Goal: Task Accomplishment & Management: Use online tool/utility

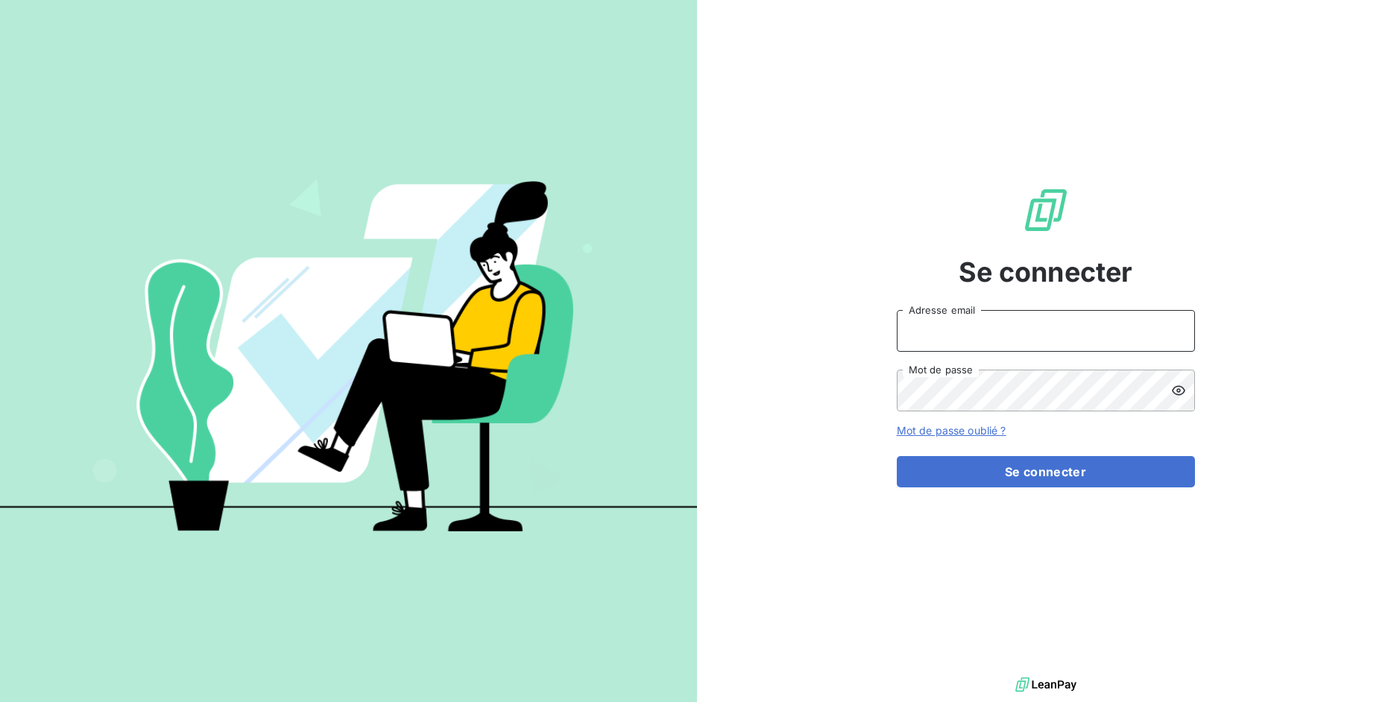
click at [939, 335] on input "Adresse email" at bounding box center [1046, 331] width 298 height 42
drag, startPoint x: 952, startPoint y: 333, endPoint x: 1004, endPoint y: 330, distance: 52.3
click at [1004, 330] on input "admin@3dcelo" at bounding box center [1046, 331] width 298 height 42
type input "admin@kiloutou"
click at [897, 456] on button "Se connecter" at bounding box center [1046, 471] width 298 height 31
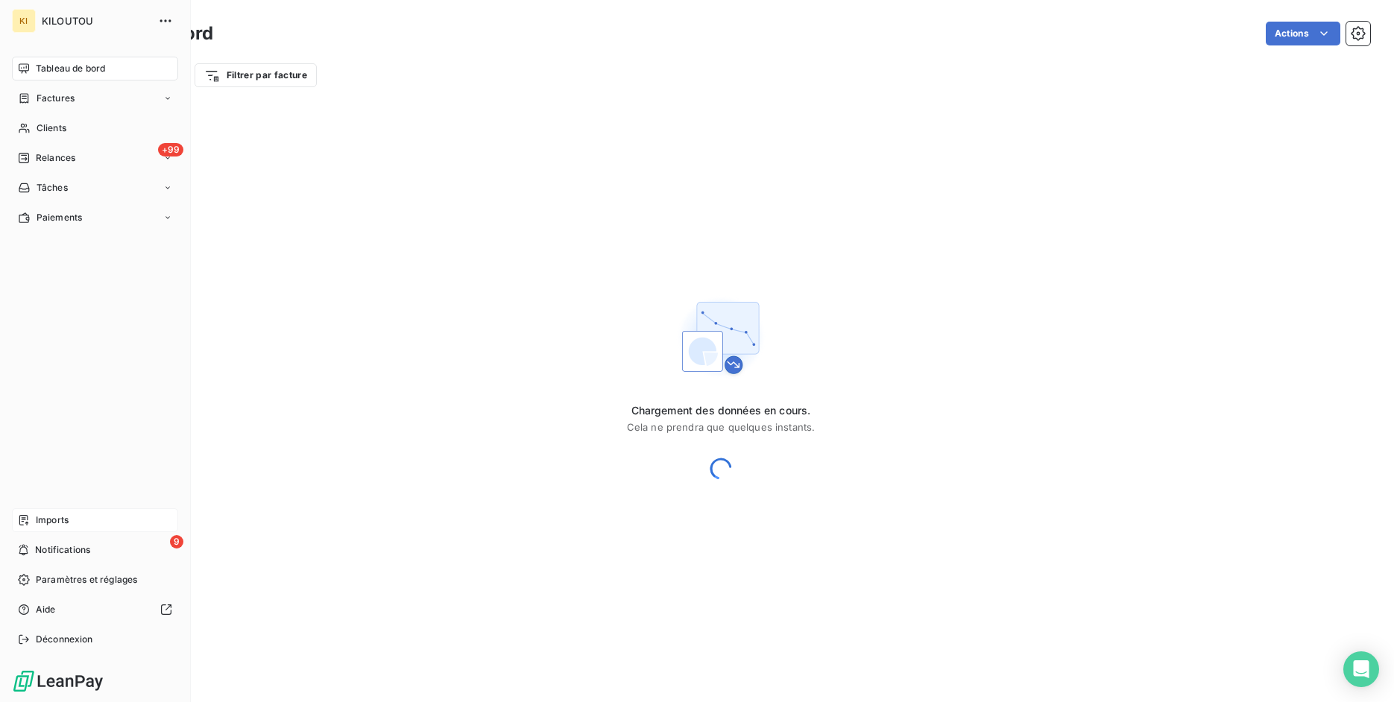
click at [36, 517] on span "Imports" at bounding box center [52, 520] width 33 height 13
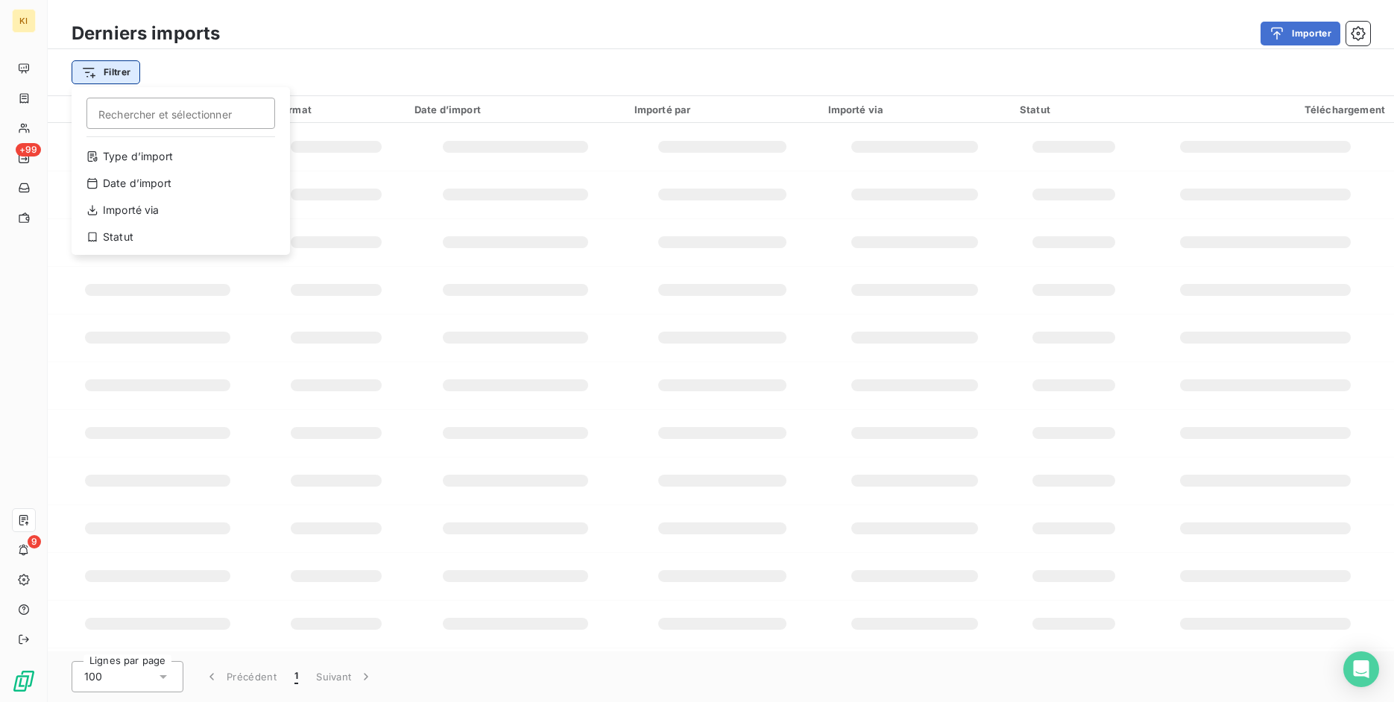
click at [131, 75] on html "KI +99 9 Derniers imports Importer Filtrer Rechercher et sélectionner Type d’im…" at bounding box center [697, 351] width 1394 height 702
click at [149, 159] on div "Type d’import" at bounding box center [181, 157] width 206 height 24
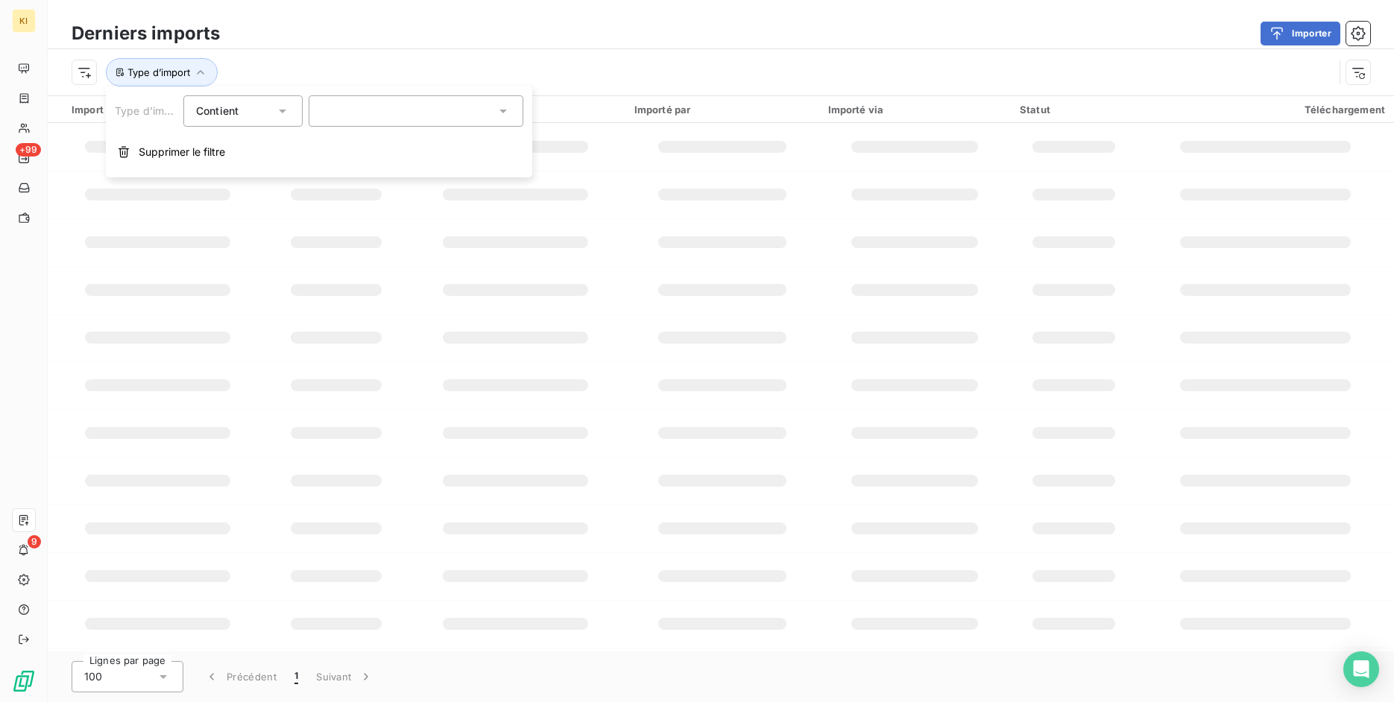
click at [336, 112] on div at bounding box center [416, 110] width 215 height 31
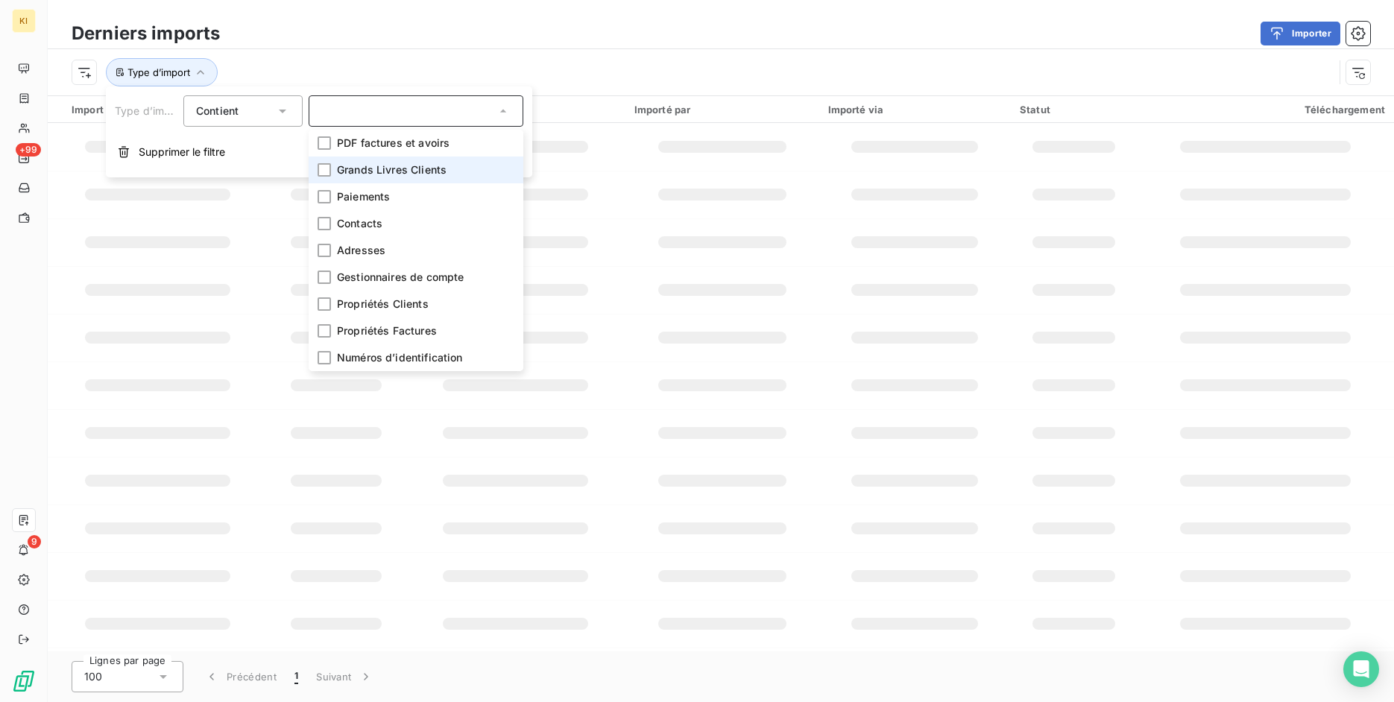
click at [347, 174] on span "Grands Livres Clients" at bounding box center [392, 169] width 110 height 15
click at [510, 61] on div "Type d’import : Grands Livres Clients" at bounding box center [703, 72] width 1262 height 28
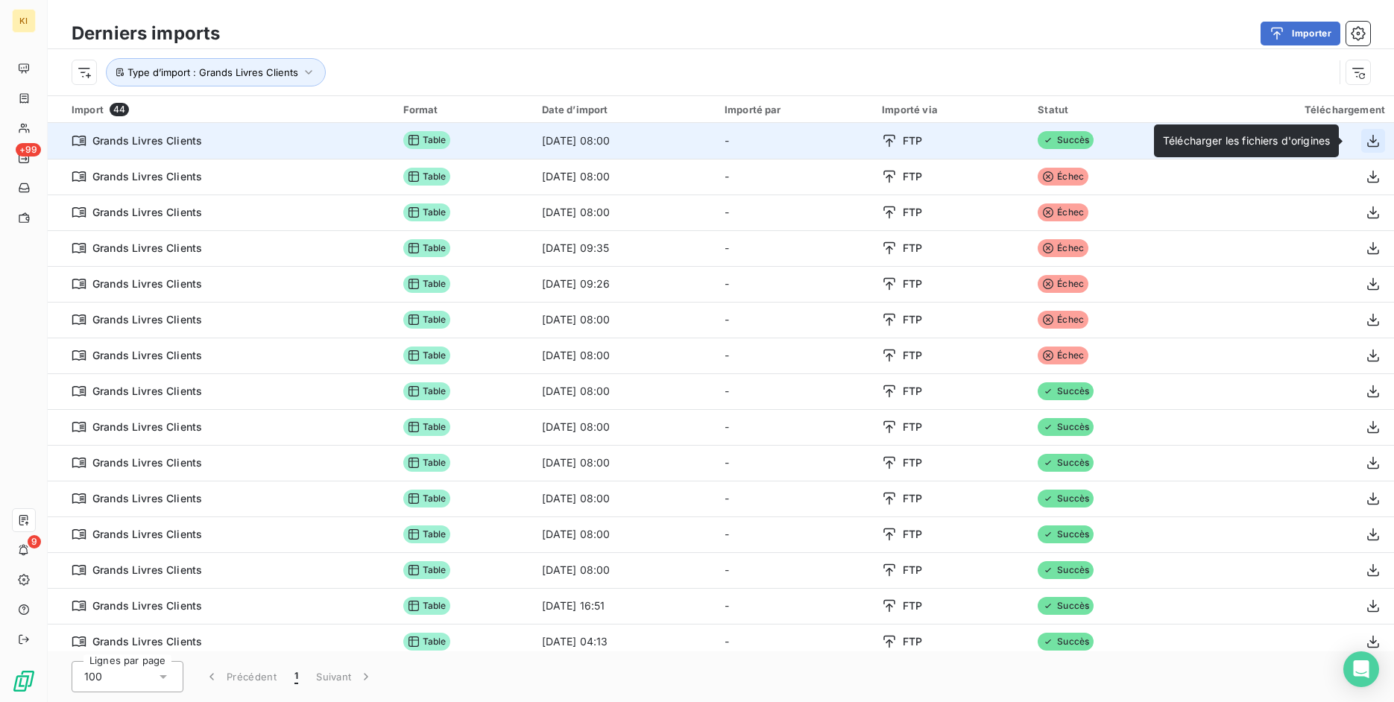
click at [1369, 136] on icon "button" at bounding box center [1373, 140] width 15 height 15
